Goal: Check status: Check status

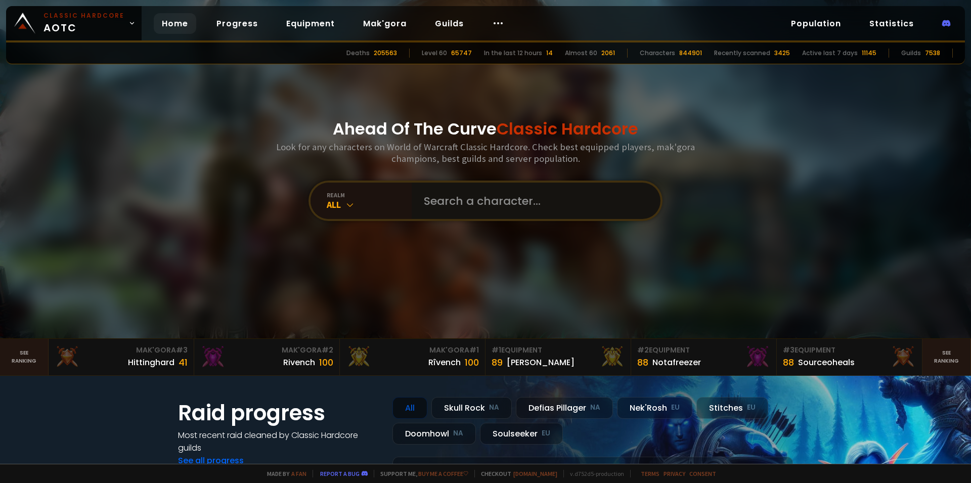
click at [454, 203] on input "text" at bounding box center [533, 201] width 231 height 36
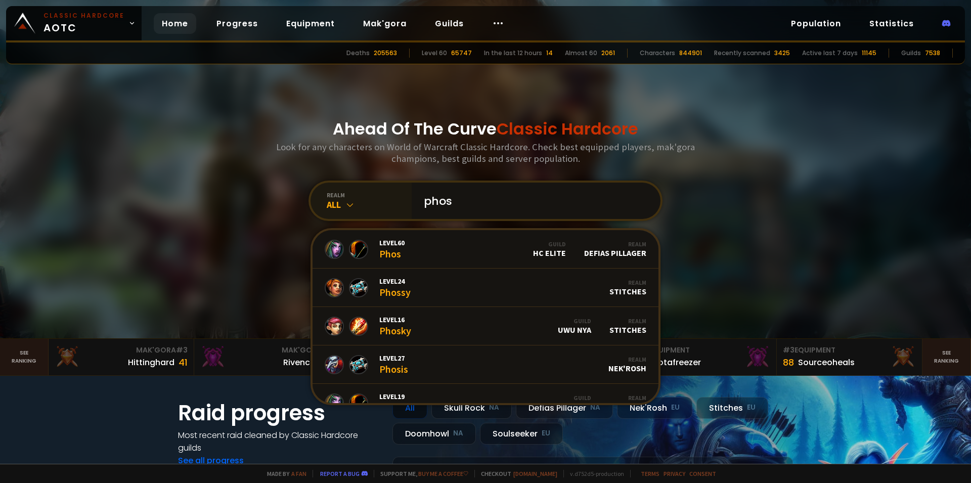
type input "phos"
click at [362, 202] on div "All" at bounding box center [369, 205] width 85 height 12
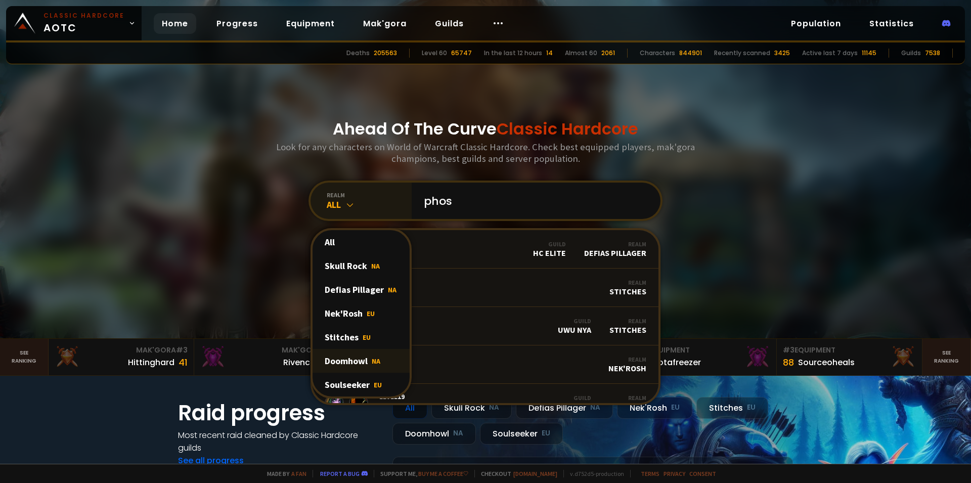
click at [360, 366] on div "Doomhowl NA" at bounding box center [360, 361] width 97 height 24
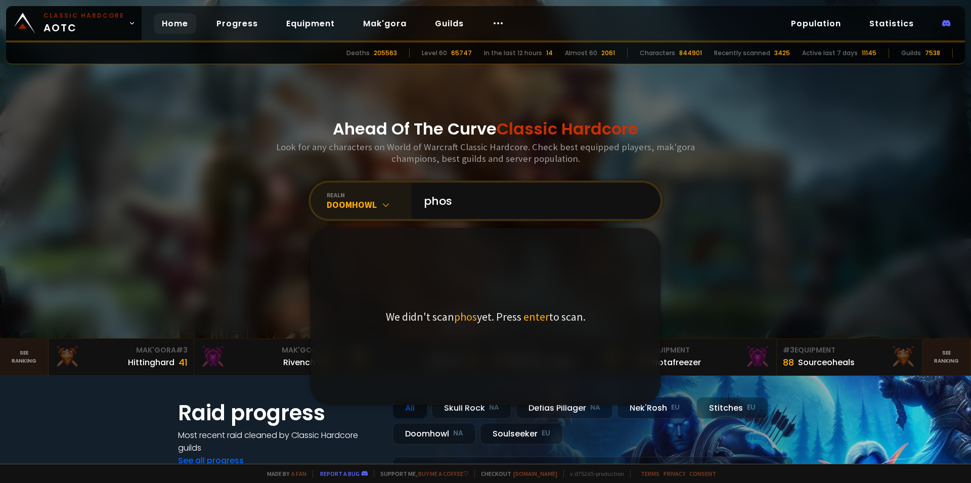
click at [523, 287] on div "We didn't scan phos yet. Press enter to scan." at bounding box center [485, 316] width 350 height 177
click at [530, 318] on span "enter" at bounding box center [536, 316] width 26 height 14
click at [493, 288] on div "We didn't scan phos yet. Press enter to scan." at bounding box center [485, 316] width 350 height 177
click at [464, 199] on input "phos" at bounding box center [533, 201] width 231 height 36
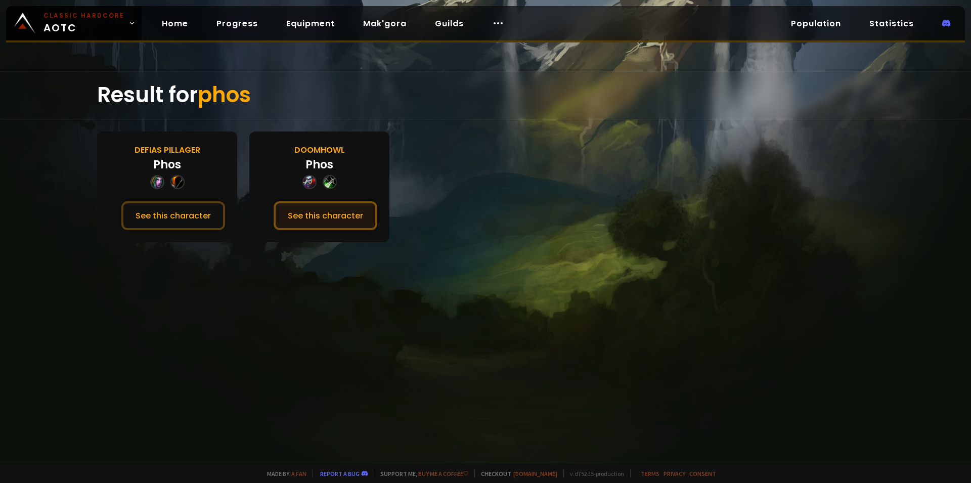
click at [337, 217] on button "See this character" at bounding box center [326, 215] width 104 height 29
